Goal: Task Accomplishment & Management: Manage account settings

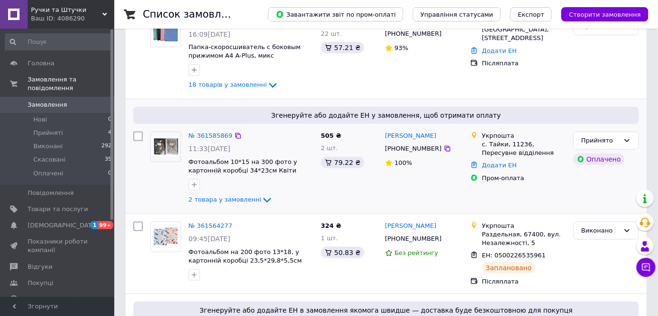
scroll to position [216, 0]
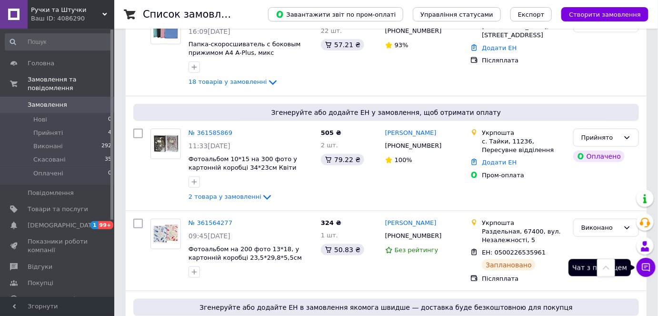
click at [642, 269] on icon at bounding box center [647, 267] width 10 height 10
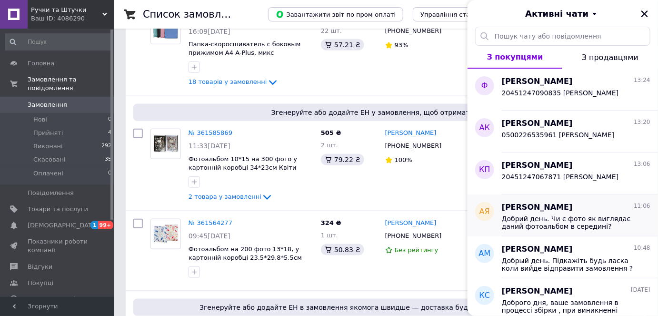
click at [533, 212] on span "[PERSON_NAME]" at bounding box center [537, 207] width 71 height 11
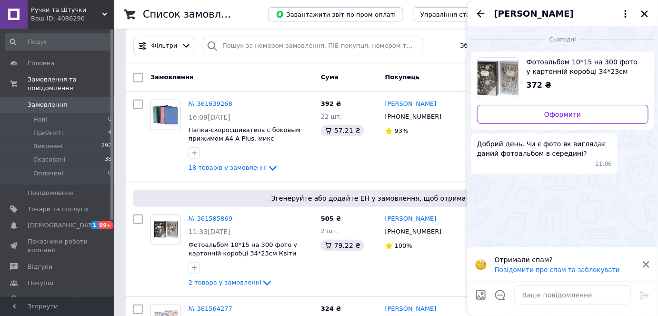
scroll to position [130, 0]
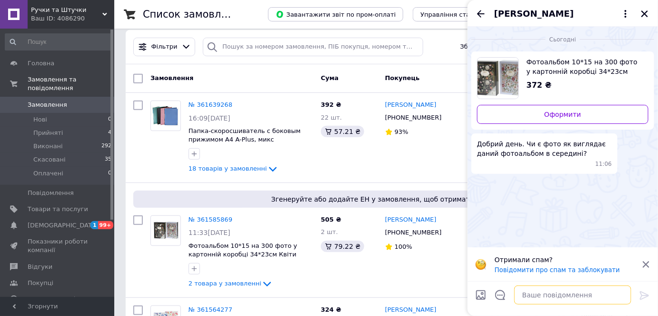
click at [543, 291] on textarea at bounding box center [572, 294] width 117 height 19
type textarea "Нажаль"
drag, startPoint x: 532, startPoint y: 294, endPoint x: 490, endPoint y: 292, distance: 41.5
click at [490, 292] on div "Нажаль Нажаль" at bounding box center [563, 295] width 183 height 27
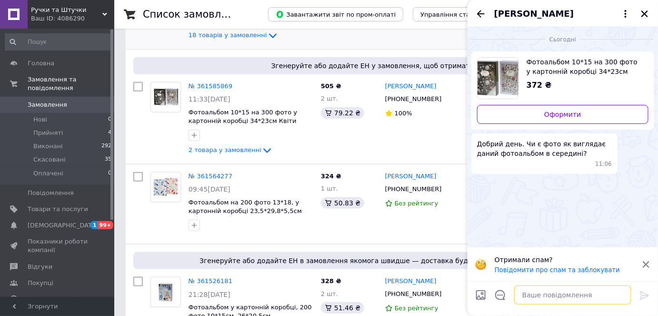
scroll to position [216, 0]
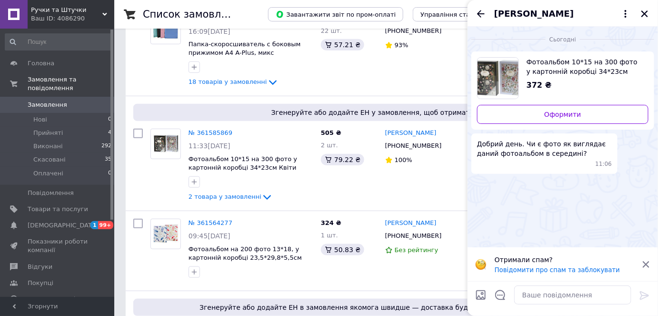
drag, startPoint x: 646, startPoint y: 12, endPoint x: 642, endPoint y: 11, distance: 4.8
click at [645, 12] on icon "Закрити" at bounding box center [645, 14] width 9 height 9
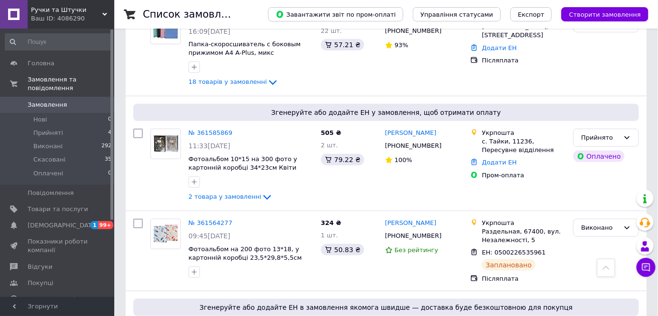
click at [197, 132] on link "№ 361585869" at bounding box center [211, 132] width 44 height 7
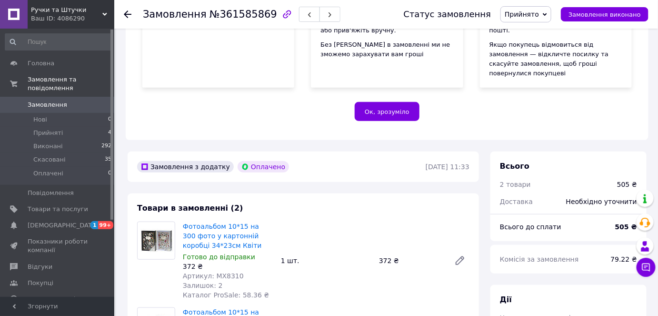
scroll to position [303, 0]
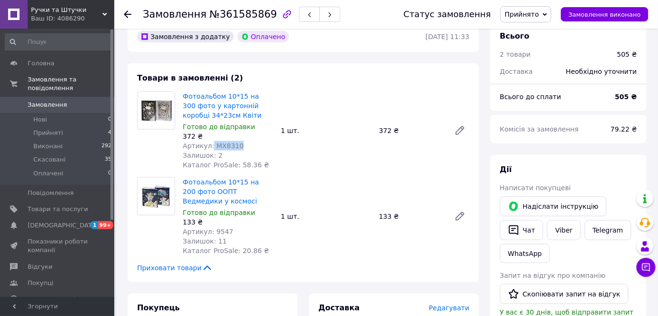
drag, startPoint x: 209, startPoint y: 126, endPoint x: 245, endPoint y: 125, distance: 35.8
click at [245, 141] on div "Артикул: MX8310" at bounding box center [228, 146] width 91 height 10
copy span "MX8310"
click at [213, 228] on span "Артикул: 9547" at bounding box center [208, 232] width 50 height 8
drag, startPoint x: 211, startPoint y: 213, endPoint x: 245, endPoint y: 215, distance: 34.3
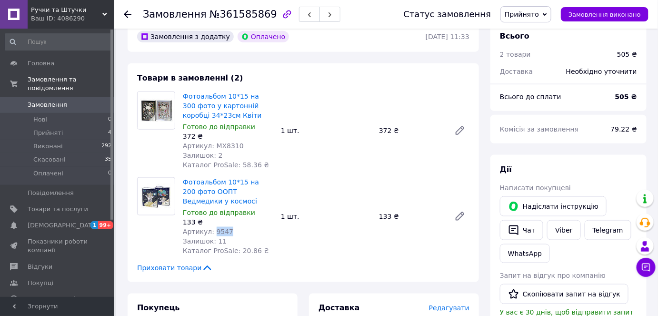
click at [235, 227] on div "Артикул: 9547" at bounding box center [228, 232] width 91 height 10
copy span "9547"
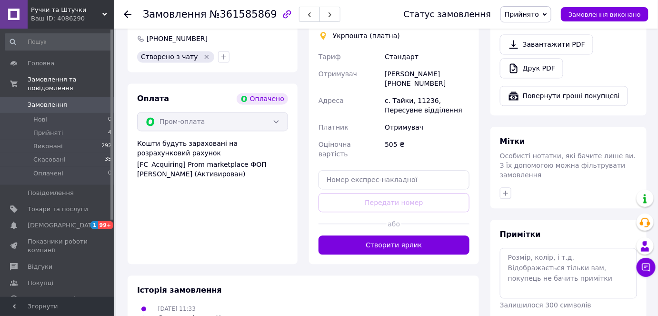
scroll to position [649, 0]
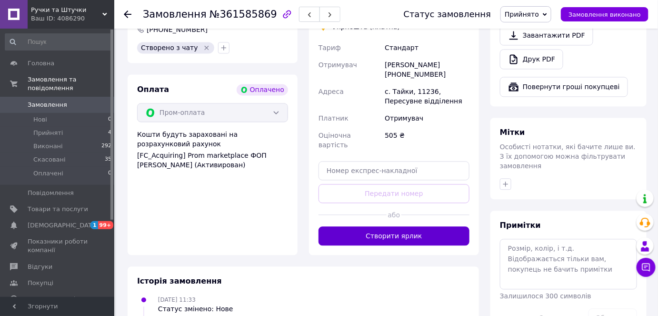
click at [390, 226] on button "Створити ярлик" at bounding box center [394, 235] width 151 height 19
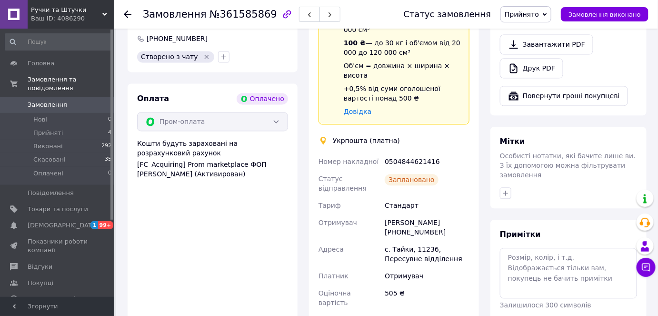
scroll to position [736, 0]
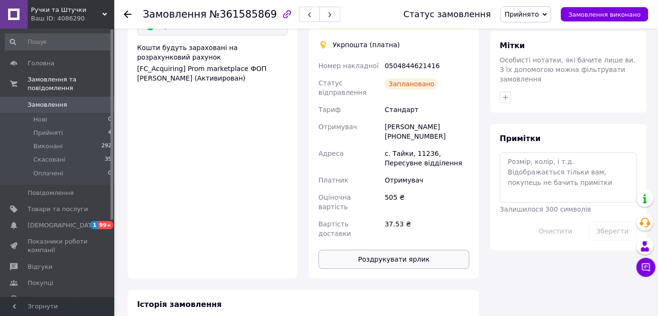
click at [398, 250] on button "Роздрукувати ярлик" at bounding box center [394, 259] width 151 height 19
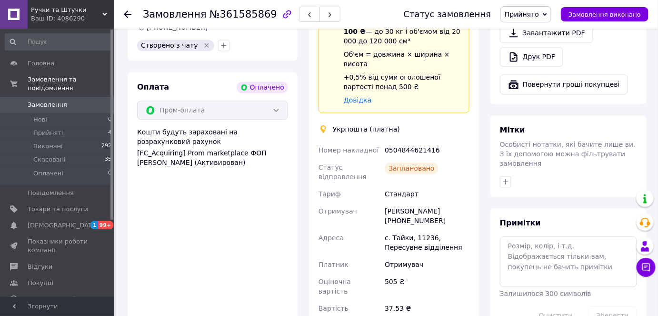
scroll to position [649, 0]
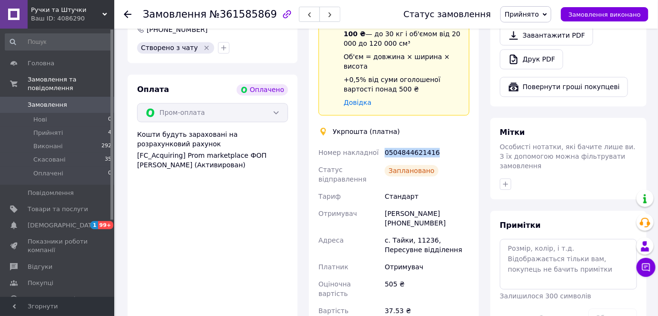
drag, startPoint x: 438, startPoint y: 103, endPoint x: 385, endPoint y: 107, distance: 53.5
click at [385, 144] on div "0504844621416" at bounding box center [427, 152] width 89 height 17
copy div "0504844621416"
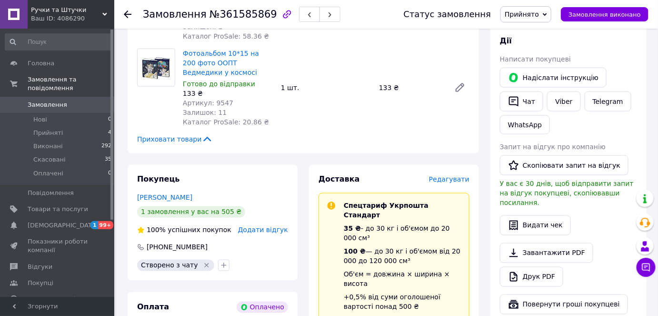
scroll to position [390, 0]
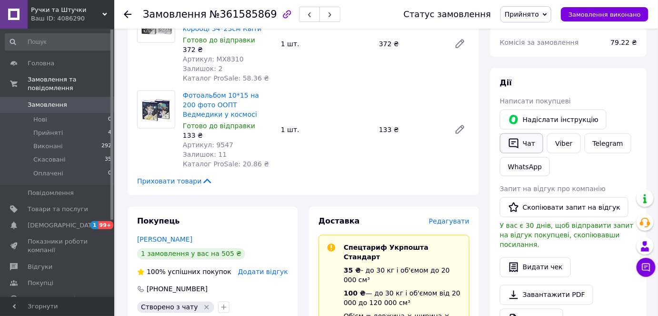
click at [528, 133] on button "Чат" at bounding box center [521, 143] width 43 height 20
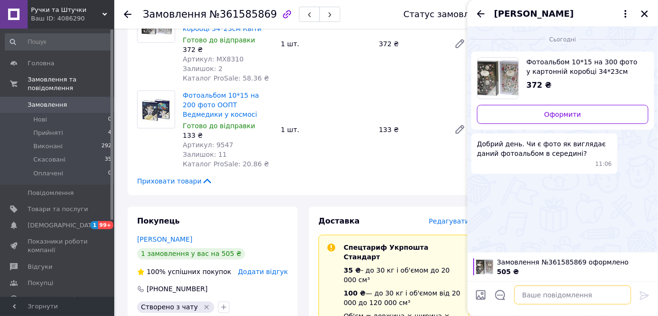
click at [538, 293] on textarea at bounding box center [572, 294] width 117 height 19
paste textarea "0504844621416"
type textarea "0504844621416 [PERSON_NAME]"
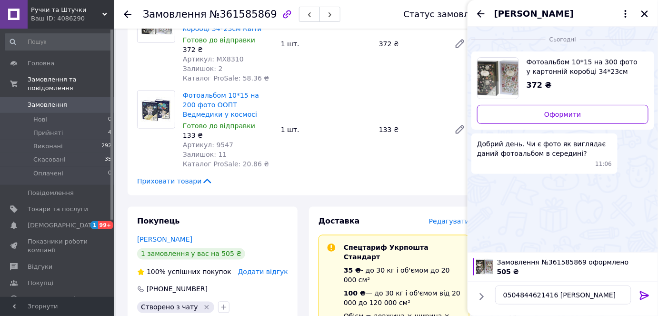
click at [641, 293] on icon at bounding box center [644, 295] width 9 height 9
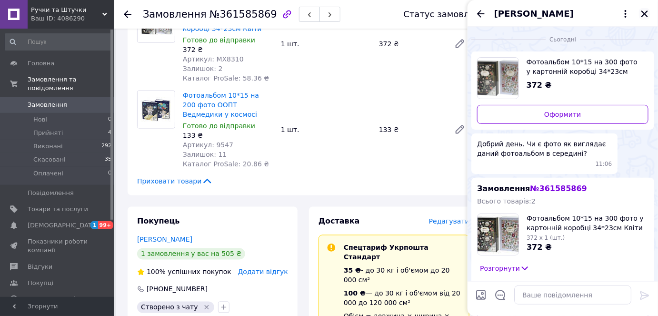
click at [645, 13] on icon "Закрити" at bounding box center [645, 13] width 7 height 7
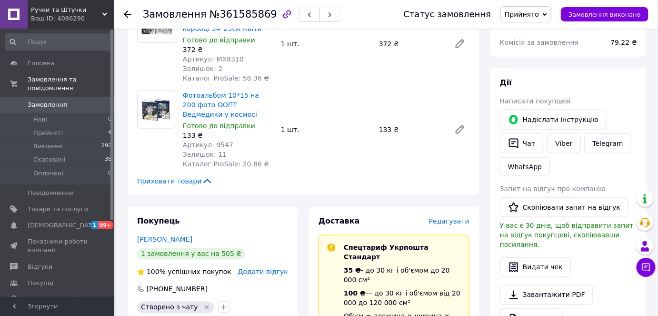
click at [539, 13] on span "Прийнято" at bounding box center [522, 14] width 34 height 8
click at [536, 30] on li "Виконано" at bounding box center [526, 33] width 50 height 14
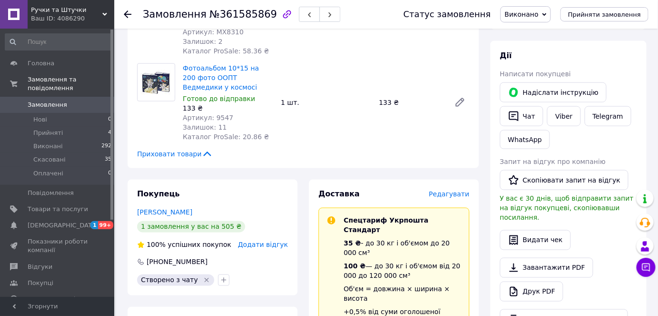
scroll to position [433, 0]
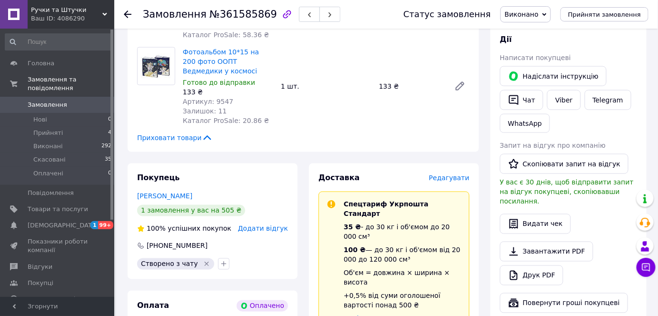
click at [46, 101] on span "Замовлення" at bounding box center [48, 105] width 40 height 9
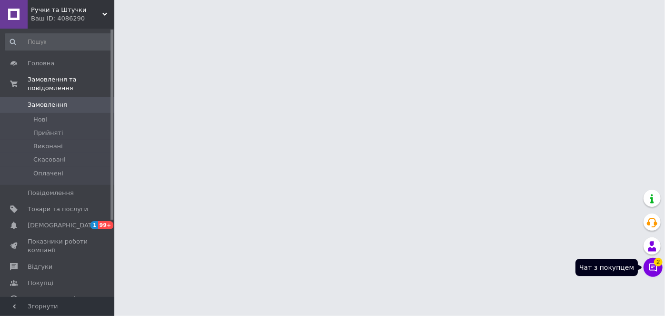
click at [653, 267] on icon at bounding box center [653, 267] width 10 height 10
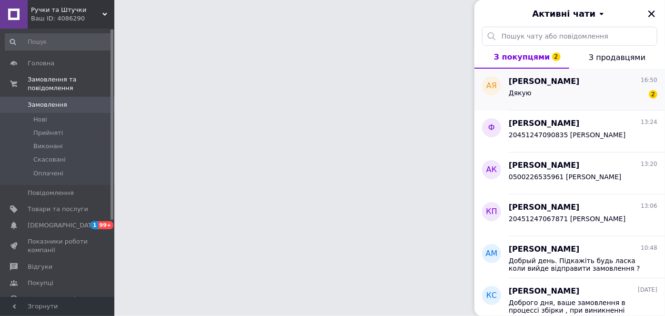
click at [545, 92] on div "Дякую 2" at bounding box center [583, 94] width 149 height 15
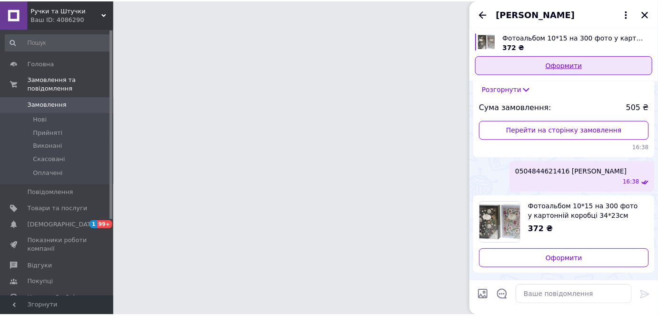
scroll to position [139, 0]
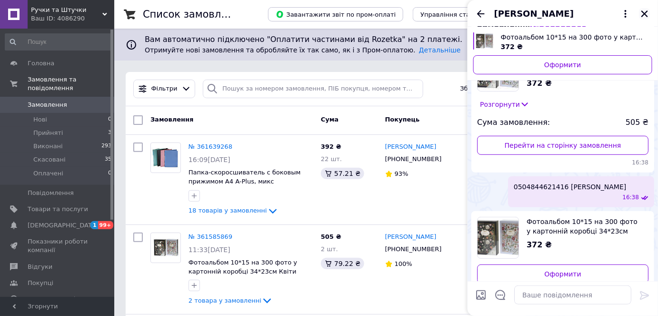
click at [643, 10] on icon "Закрити" at bounding box center [645, 14] width 9 height 9
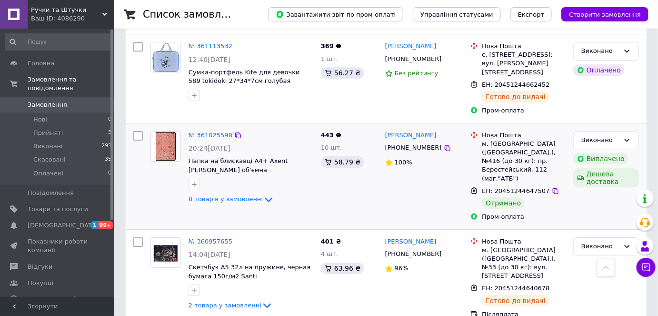
scroll to position [996, 0]
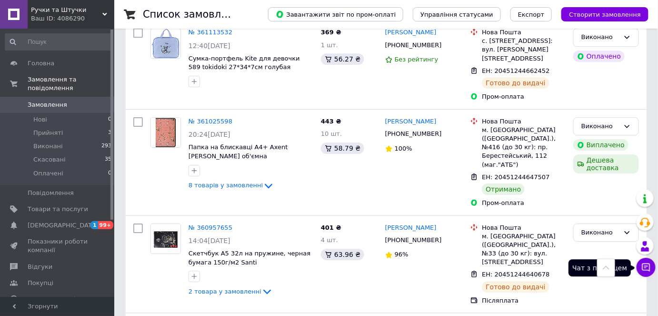
click at [644, 271] on icon at bounding box center [647, 267] width 10 height 10
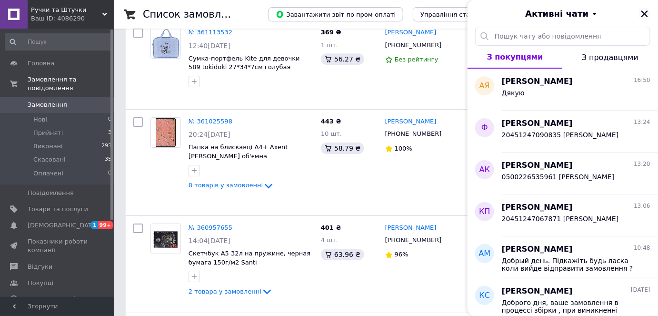
click at [646, 11] on icon "Закрити" at bounding box center [645, 13] width 7 height 7
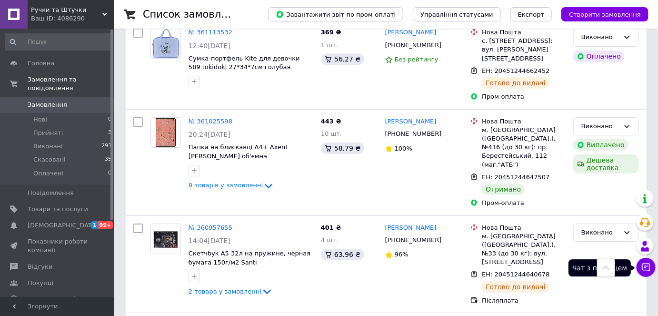
click at [639, 265] on button "Чат з покупцем" at bounding box center [646, 267] width 19 height 19
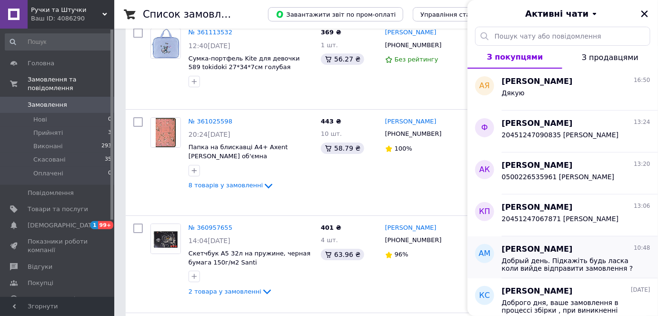
click at [549, 266] on span "Добрый день. Підкажіть будь ласка коли вийде відправити замовлення ?" at bounding box center [569, 264] width 135 height 15
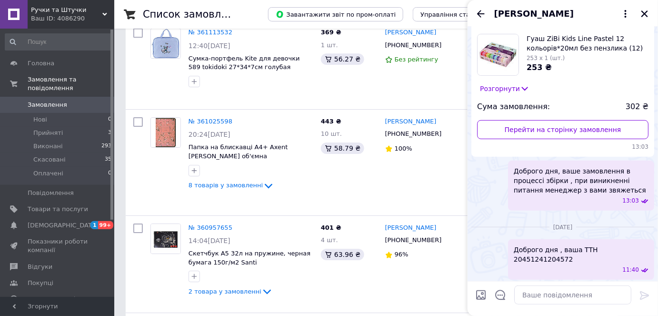
scroll to position [0, 0]
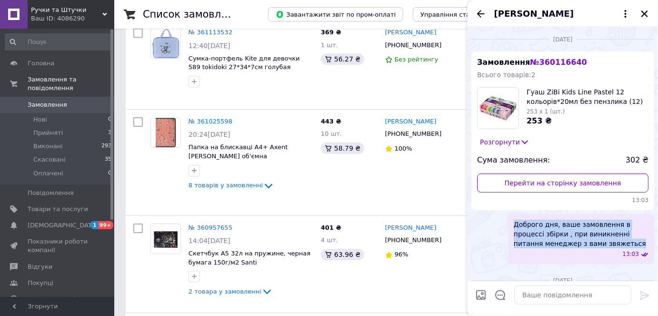
drag, startPoint x: 571, startPoint y: 243, endPoint x: 505, endPoint y: 215, distance: 71.9
click at [503, 214] on div "Доброго дня, ваше замовлення в процессі збірки , при виникненні питання менедже…" at bounding box center [563, 239] width 183 height 50
copy span "Доброго дня, ваше замовлення в процессі збірки , при виникненні питання менедже…"
click at [644, 12] on icon "Закрити" at bounding box center [645, 13] width 7 height 7
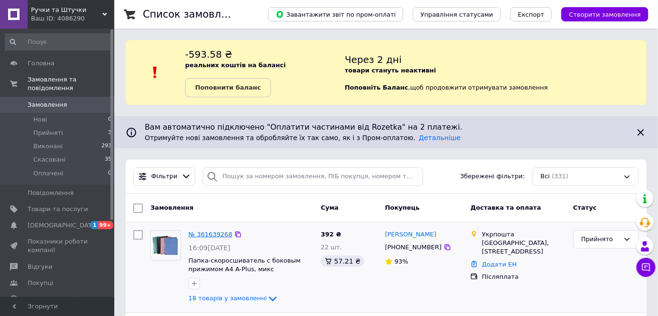
click at [202, 231] on link "№ 361639268" at bounding box center [211, 234] width 44 height 7
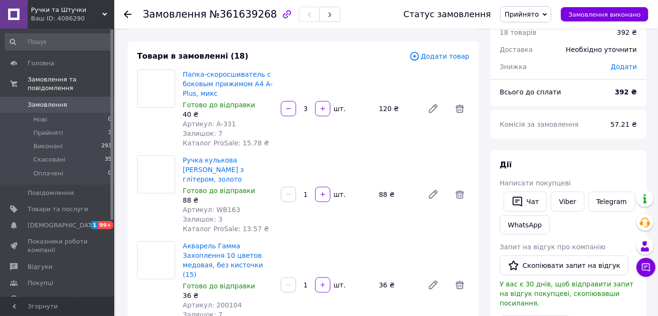
scroll to position [86, 0]
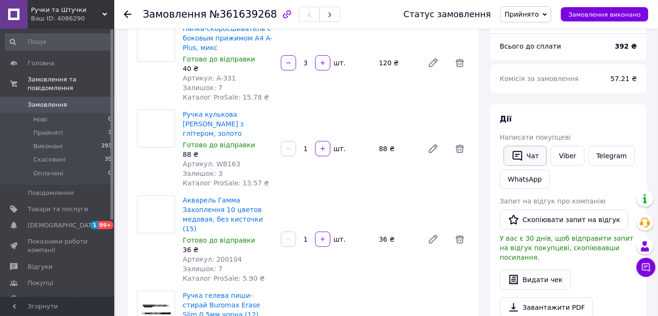
click at [529, 154] on button "Чат" at bounding box center [525, 156] width 43 height 20
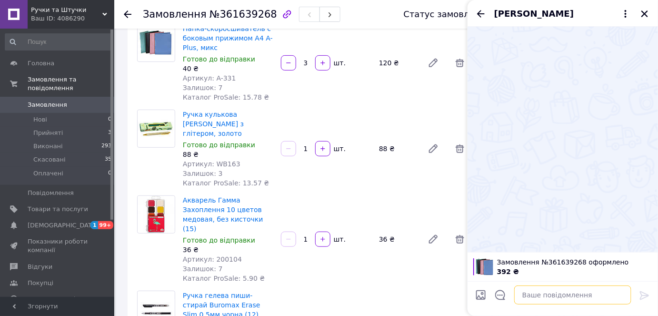
click at [530, 295] on textarea at bounding box center [572, 294] width 117 height 19
paste textarea "Доброго дня, ваше замовлення в процессі збірки , при виникненні питання менедже…"
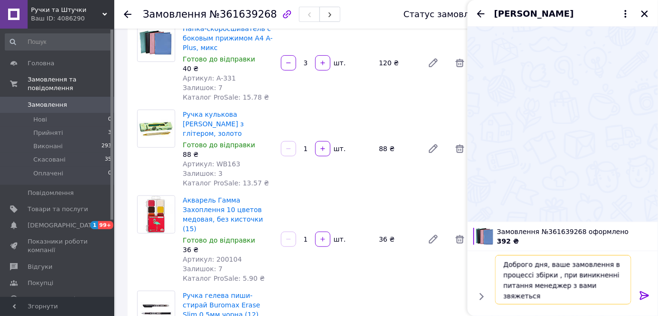
type textarea "Доброго дня, ваше замовлення в процессі збірки , при виникненні питання менедже…"
click at [641, 296] on icon at bounding box center [644, 295] width 11 height 11
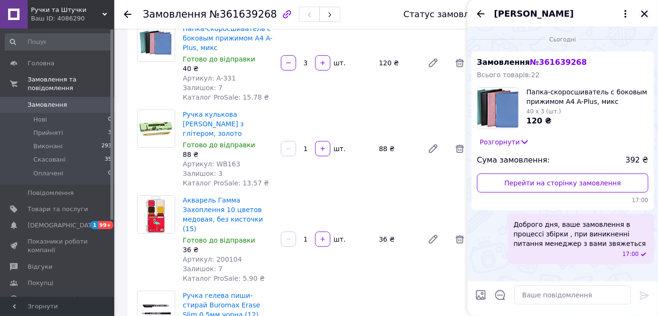
click at [647, 12] on icon "Закрити" at bounding box center [645, 14] width 9 height 9
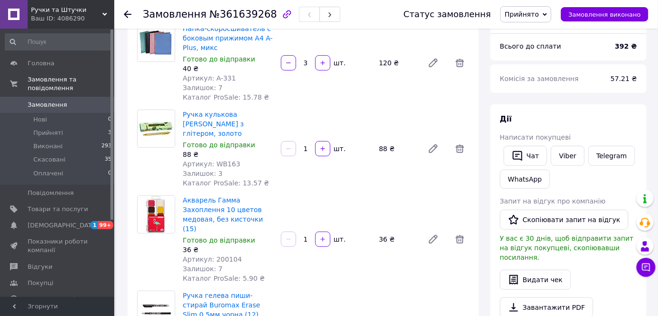
click at [47, 101] on span "Замовлення" at bounding box center [48, 105] width 40 height 9
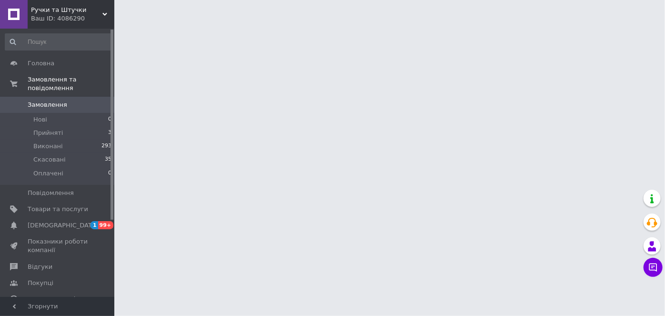
click at [47, 101] on span "Замовлення" at bounding box center [48, 105] width 40 height 9
